Goal: Check status: Check status

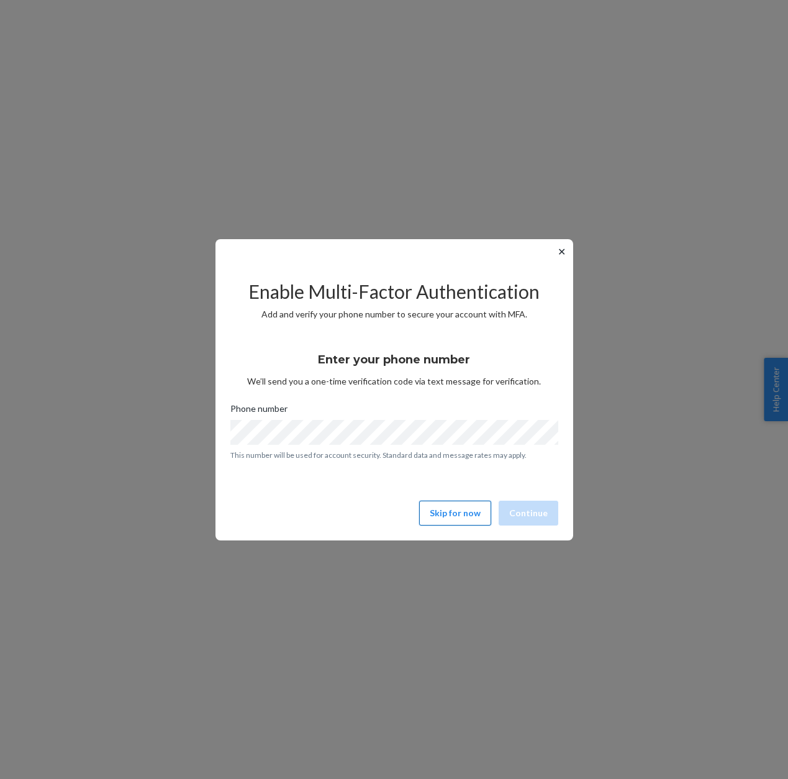
click at [453, 507] on button "Skip for now" at bounding box center [455, 513] width 72 height 25
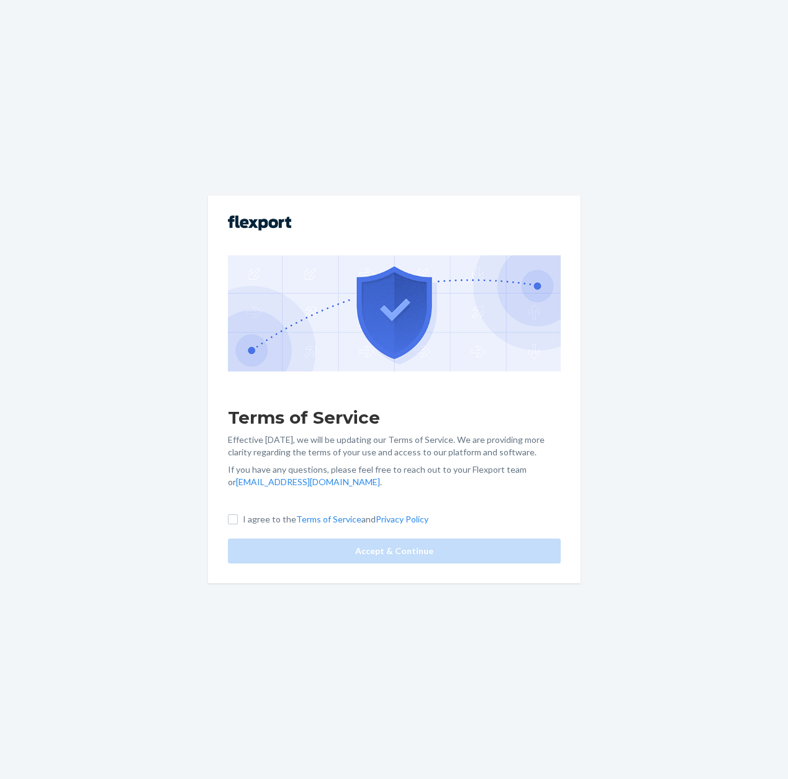
click at [220, 528] on div "Terms of Service Effective [DATE], we will be updating our Terms of Service. We…" at bounding box center [394, 389] width 373 height 387
click at [235, 519] on input "I agree to the Terms of Service and Privacy Policy" at bounding box center [233, 519] width 10 height 10
checkbox input "true"
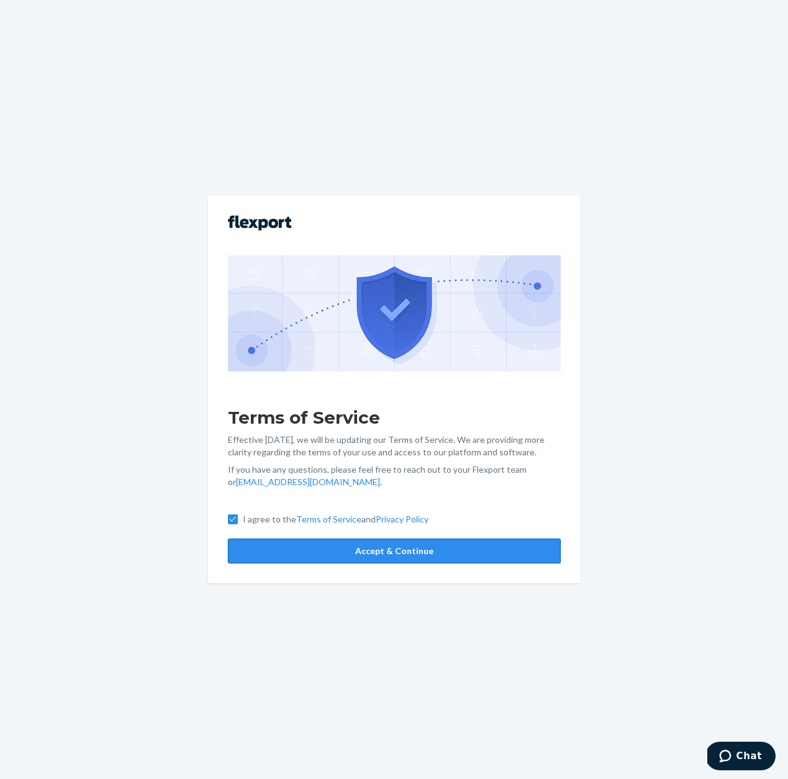
click at [276, 549] on button "Accept & Continue" at bounding box center [394, 550] width 333 height 25
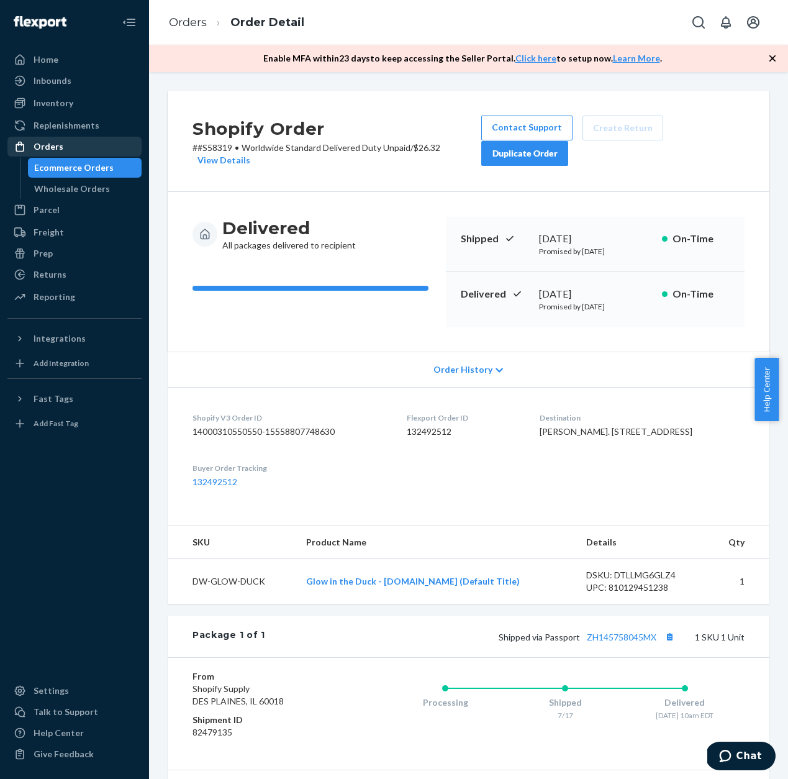
click at [69, 144] on div "Orders" at bounding box center [75, 146] width 132 height 17
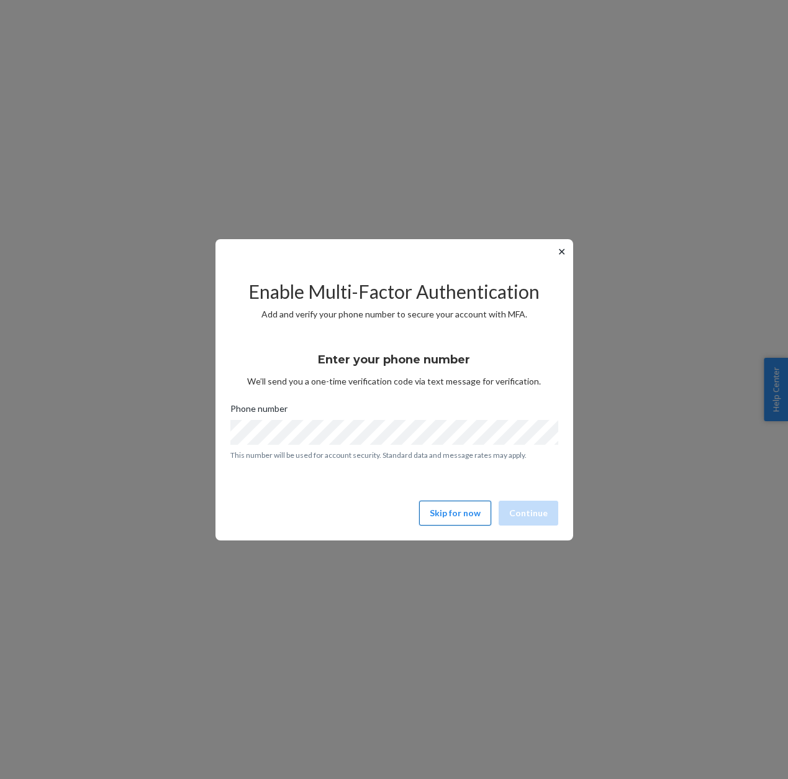
click at [452, 517] on button "Skip for now" at bounding box center [455, 513] width 72 height 25
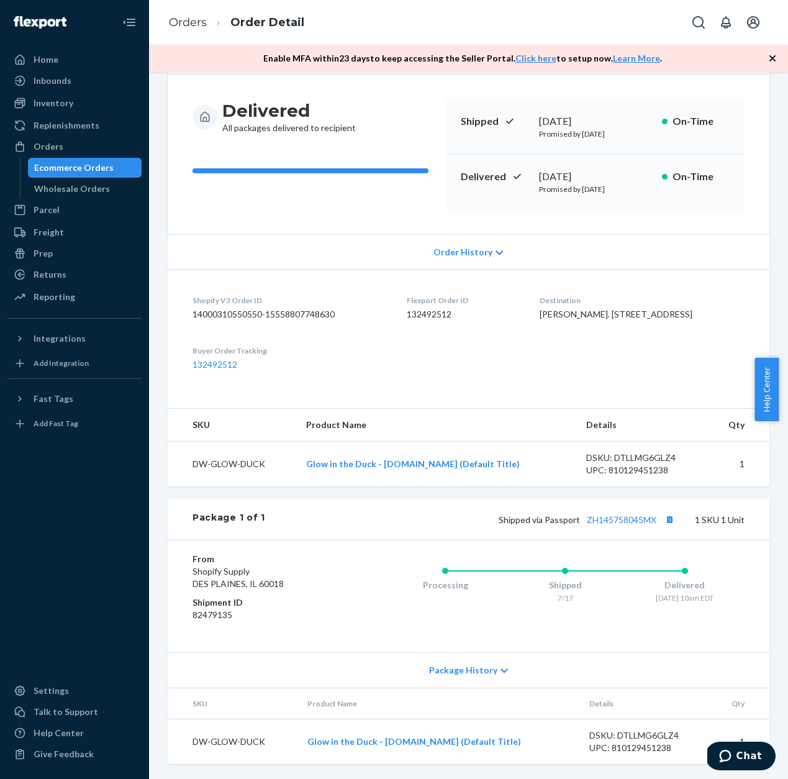
scroll to position [155, 0]
click at [578, 309] on div "[PERSON_NAME]. [STREET_ADDRESS]" at bounding box center [642, 314] width 205 height 12
click at [600, 320] on div "[PERSON_NAME]. [STREET_ADDRESS]" at bounding box center [642, 314] width 205 height 12
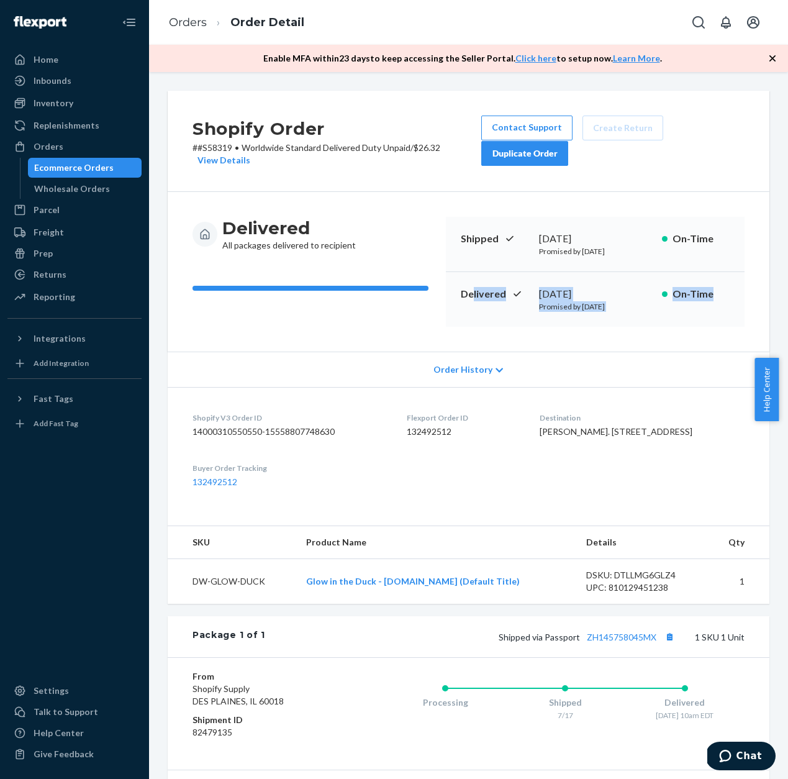
drag, startPoint x: 470, startPoint y: 287, endPoint x: 765, endPoint y: 301, distance: 295.4
click at [768, 296] on div "Shopify Order # #S58319 • Worldwide Standard Delivered Duty Unpaid / $26.32 Vie…" at bounding box center [468, 486] width 620 height 791
drag, startPoint x: 672, startPoint y: 317, endPoint x: 668, endPoint y: 332, distance: 14.9
click at [672, 317] on div "Delivered [DATE] Promised by [DATE] On-Time" at bounding box center [595, 299] width 299 height 55
click at [234, 163] on div "View Details" at bounding box center [222, 160] width 58 height 12
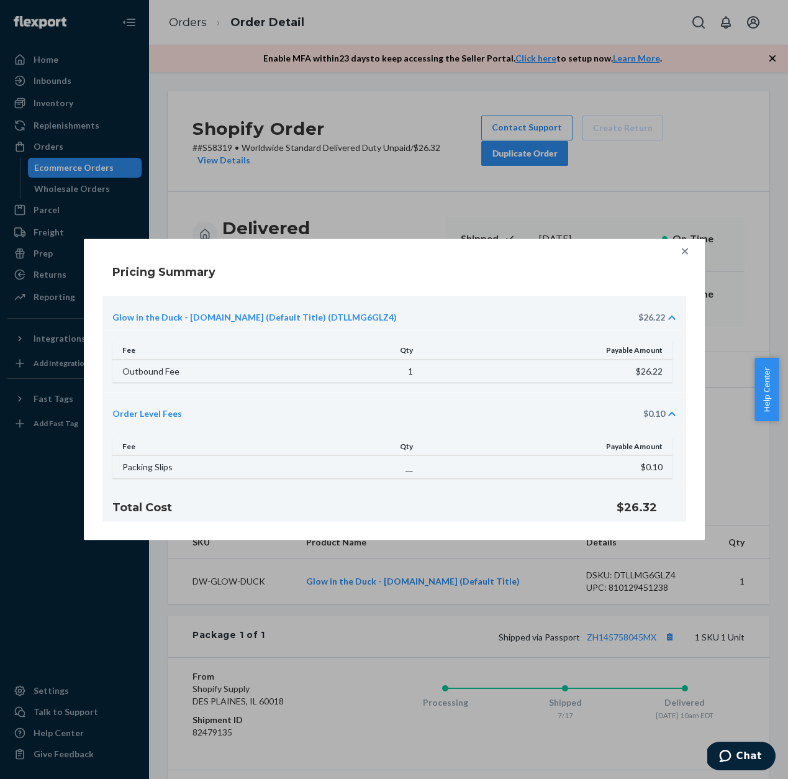
click at [680, 261] on div at bounding box center [685, 251] width 25 height 25
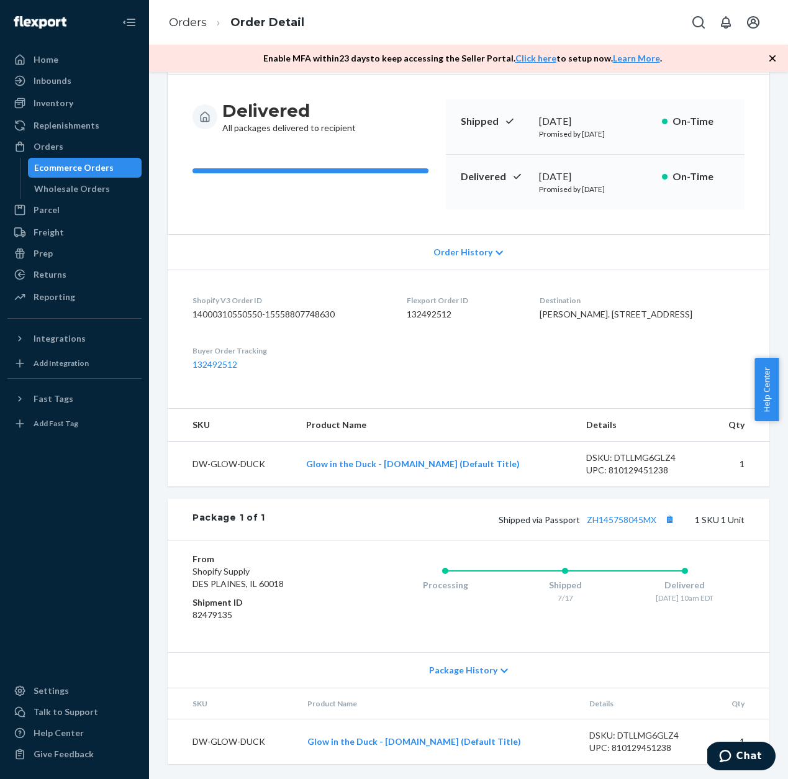
scroll to position [155, 0]
click at [483, 672] on span "Package History" at bounding box center [463, 670] width 68 height 12
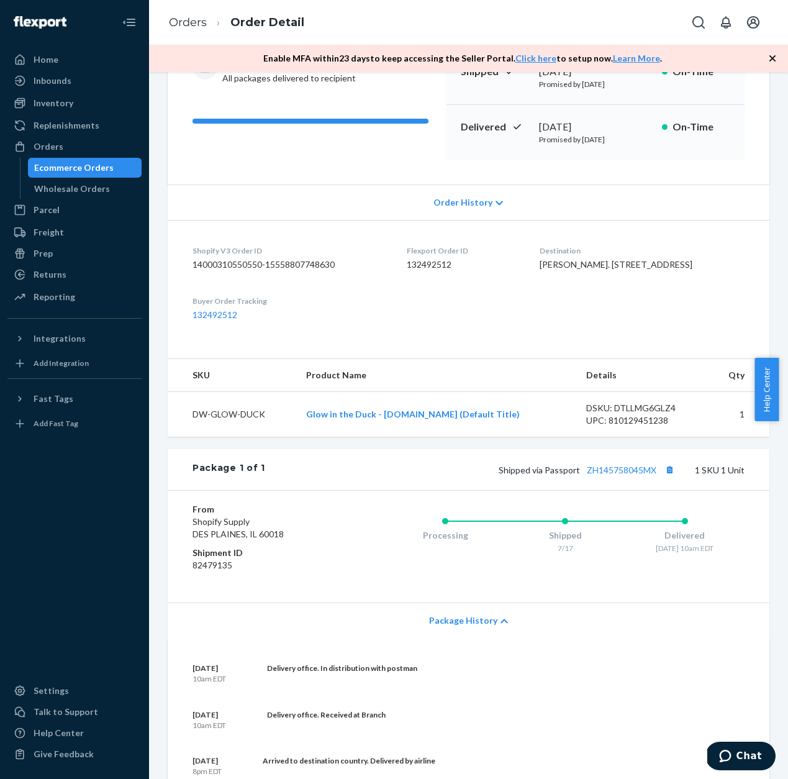
scroll to position [0, 0]
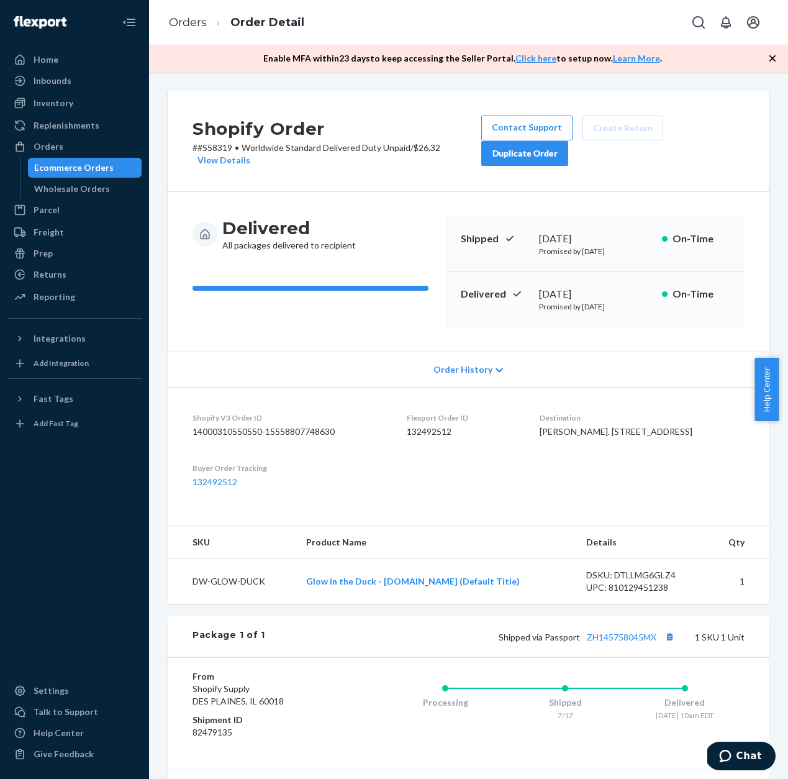
click at [583, 438] on div "[PERSON_NAME]. [STREET_ADDRESS]" at bounding box center [642, 431] width 205 height 12
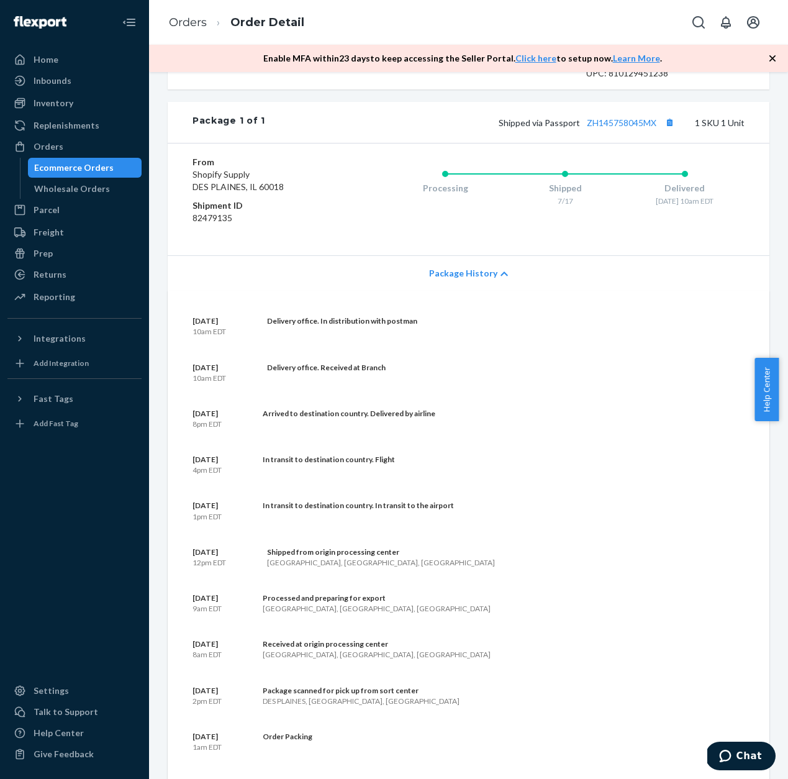
scroll to position [520, 0]
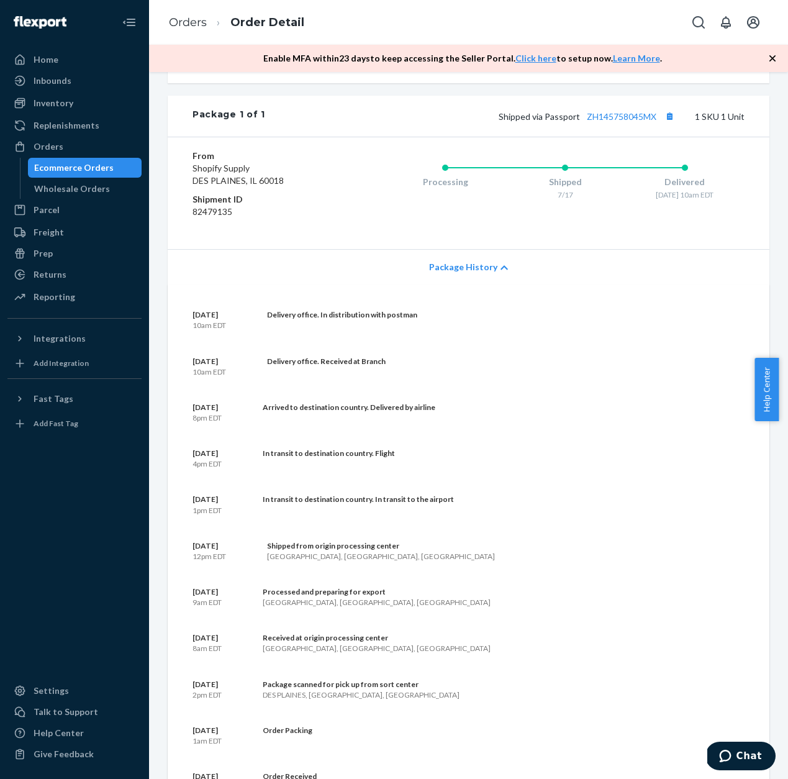
click at [369, 320] on div "Delivery office. In distribution with postman" at bounding box center [342, 314] width 150 height 11
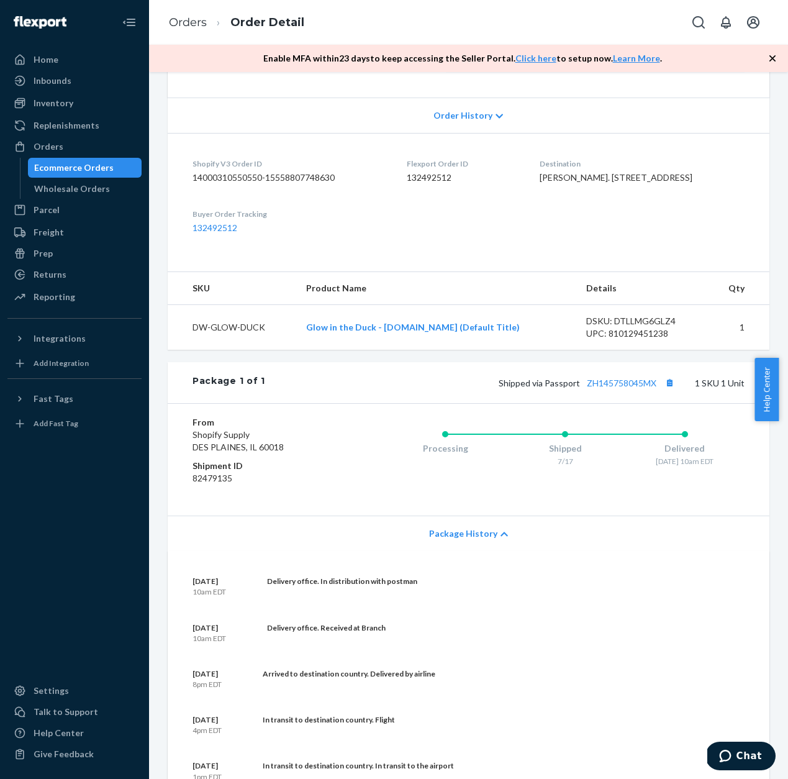
scroll to position [252, 0]
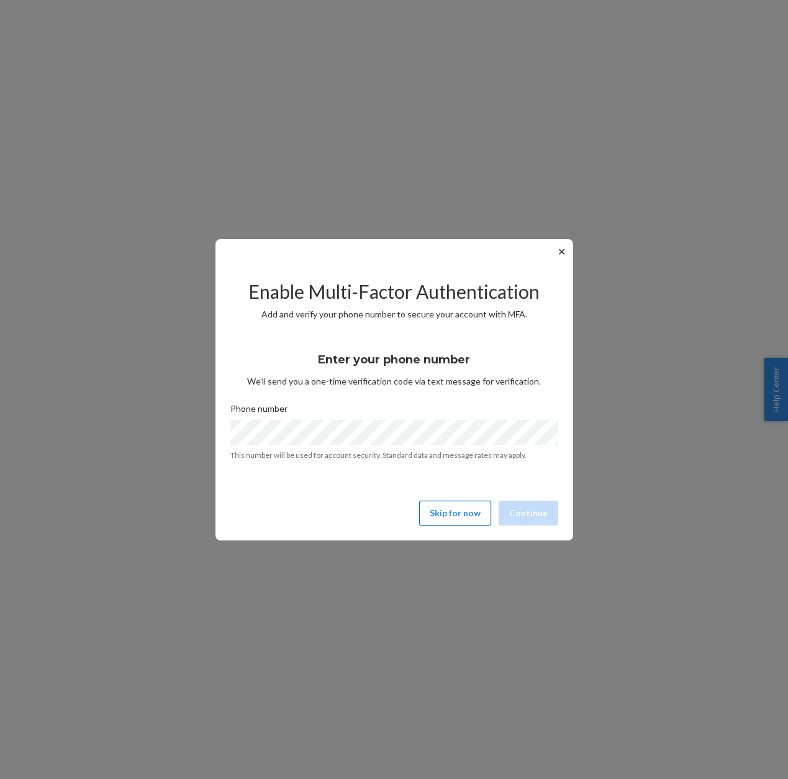
click at [447, 507] on button "Skip for now" at bounding box center [455, 513] width 72 height 25
